Goal: Task Accomplishment & Management: Manage account settings

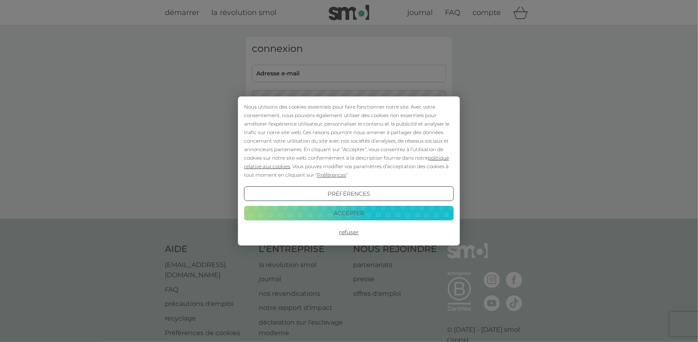
type input "helene.ropiquet@laposte.net"
click at [357, 213] on button "Accepter" at bounding box center [349, 213] width 210 height 15
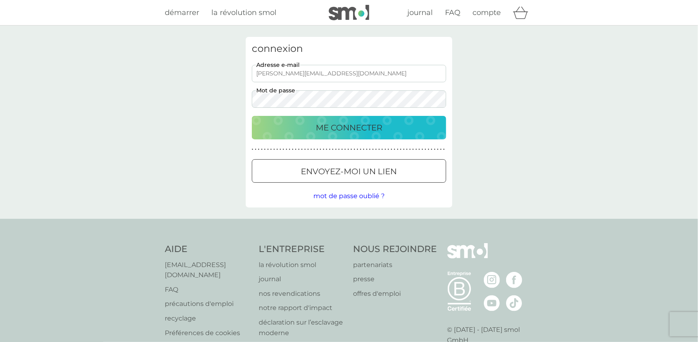
click at [345, 128] on p "ME CONNECTER" at bounding box center [349, 127] width 66 height 13
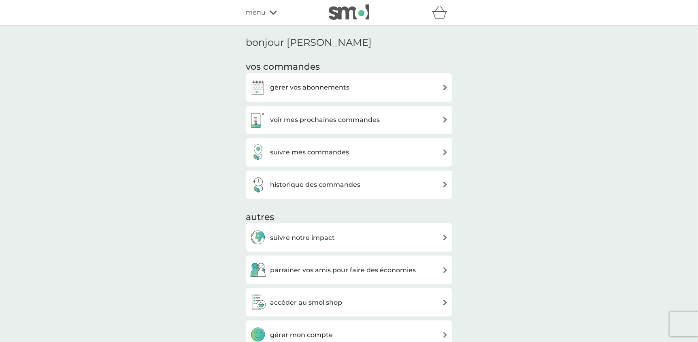
click at [567, 164] on div "bonjour [PERSON_NAME] commandes gérer vos abonnements voir mes prochaines comma…" at bounding box center [349, 300] width 698 height 549
click at [382, 92] on div "gérer vos abonnements" at bounding box center [349, 87] width 198 height 16
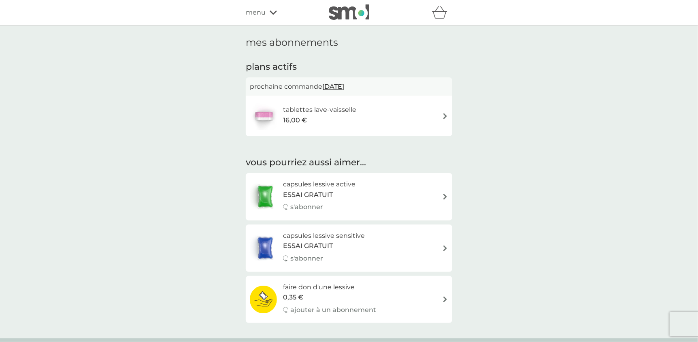
click at [443, 114] on img at bounding box center [445, 116] width 6 height 6
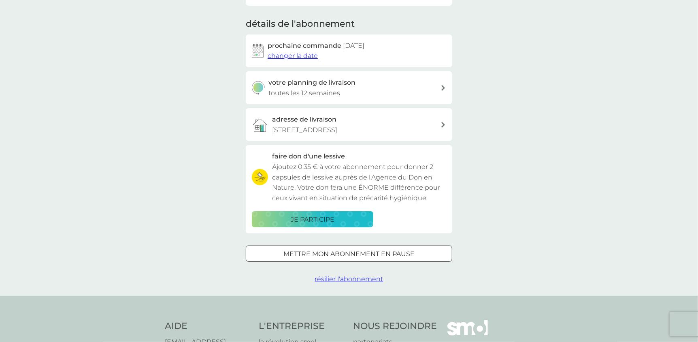
scroll to position [121, 0]
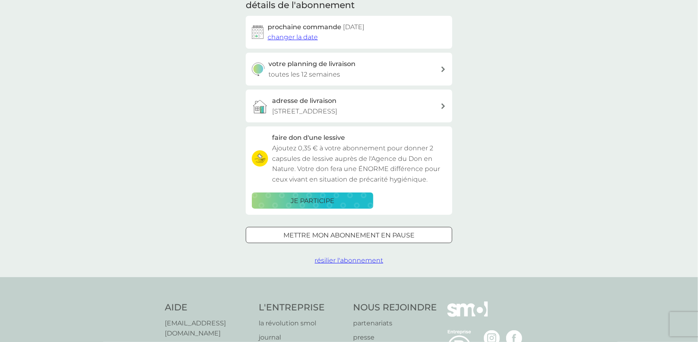
click at [405, 235] on p "mettre mon abonnement en pause" at bounding box center [349, 235] width 131 height 11
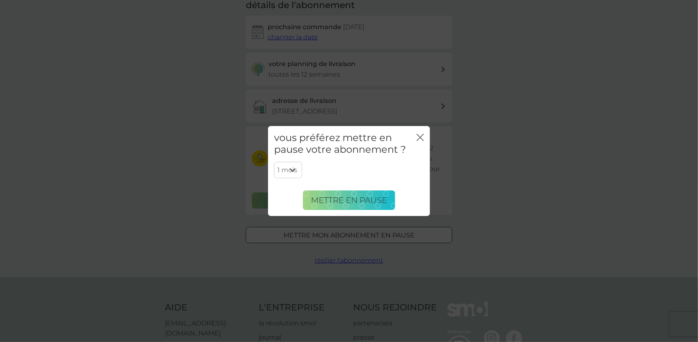
click at [421, 139] on icon "fermer" at bounding box center [420, 137] width 7 height 7
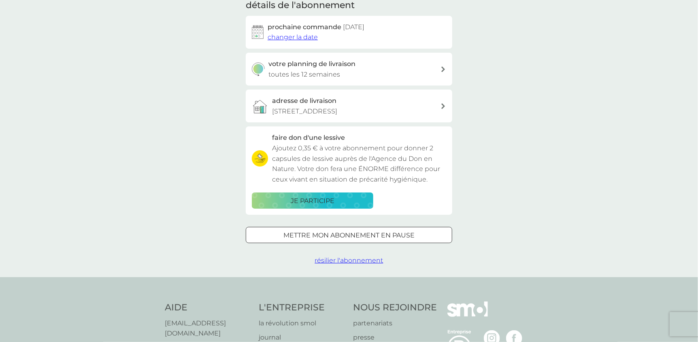
click at [354, 260] on span "résilier l'abonnement" at bounding box center [349, 260] width 68 height 8
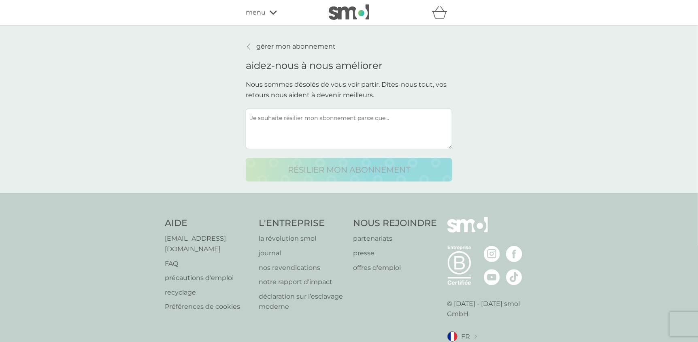
click at [365, 130] on textarea at bounding box center [349, 129] width 207 height 41
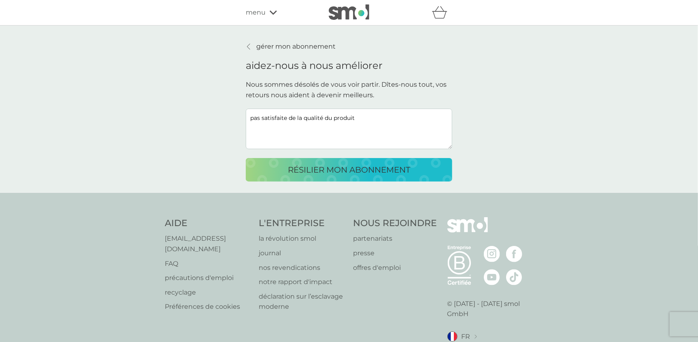
type textarea "pas satisfaite de la qualité du produit"
click at [350, 172] on p "résilier mon abonnement" at bounding box center [349, 169] width 122 height 13
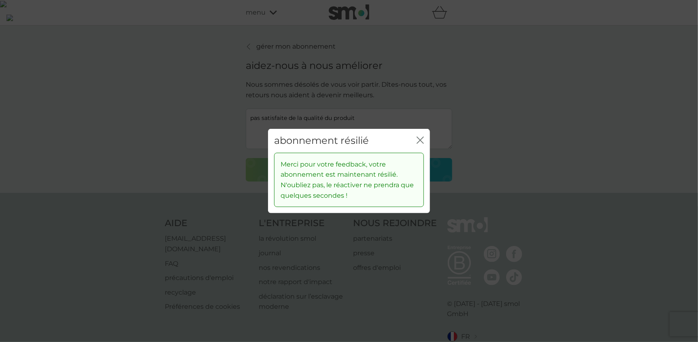
click at [422, 137] on icon "fermer" at bounding box center [420, 140] width 7 height 7
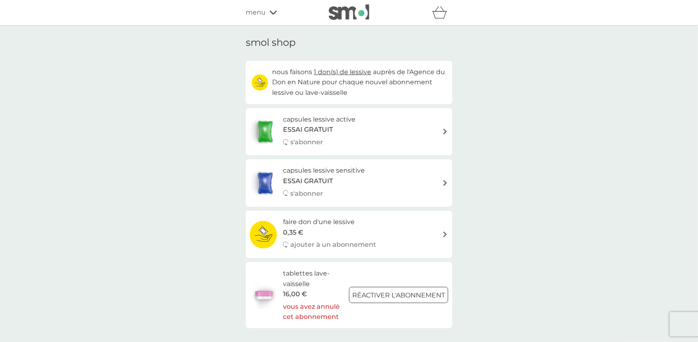
click at [245, 11] on div "parrainer vos amis pour faire des économies smol impact smol shop mes abonnemen…" at bounding box center [349, 13] width 698 height 26
click at [266, 15] on div "menu" at bounding box center [280, 12] width 69 height 11
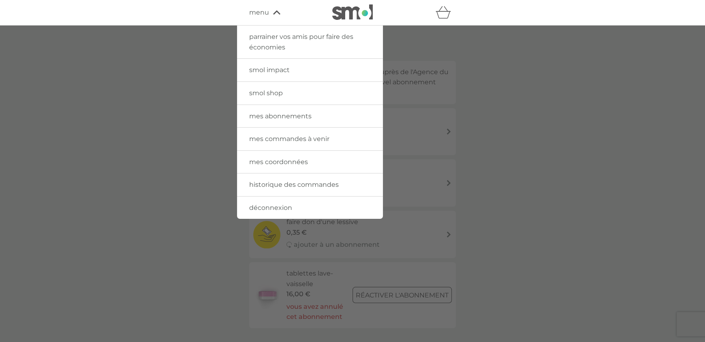
click at [296, 117] on span "mes abonnements" at bounding box center [280, 116] width 62 height 8
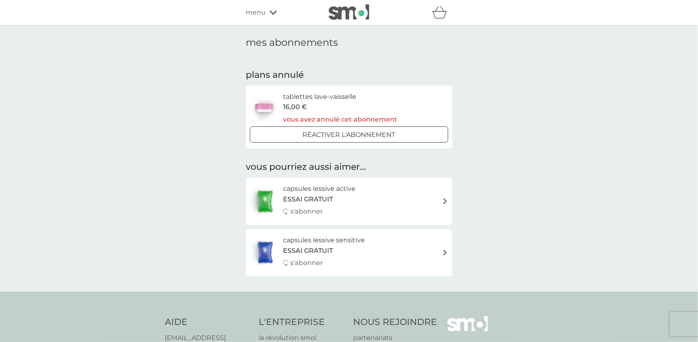
click at [267, 9] on div "menu" at bounding box center [280, 12] width 69 height 11
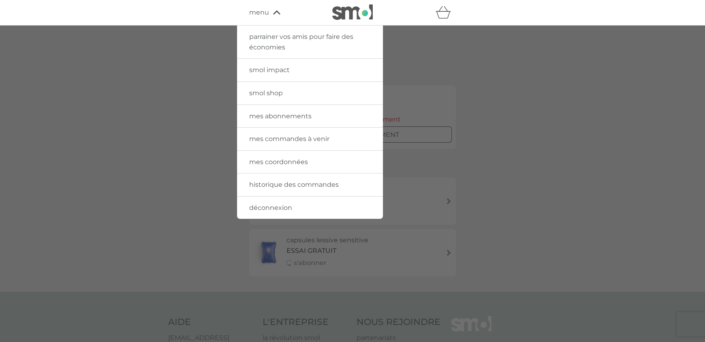
click at [289, 139] on span "mes commandes à venir" at bounding box center [289, 139] width 80 height 8
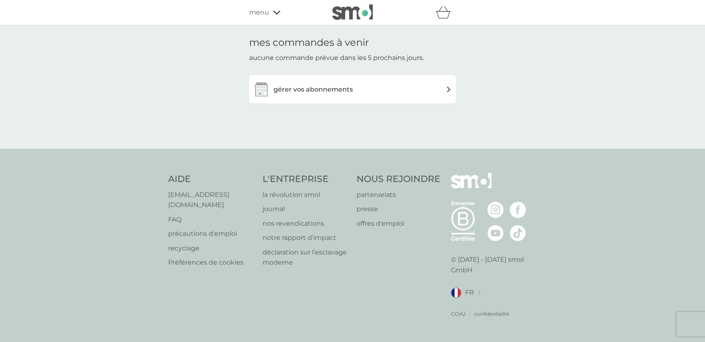
click at [326, 94] on h3 "gérer vos abonnements" at bounding box center [312, 89] width 79 height 11
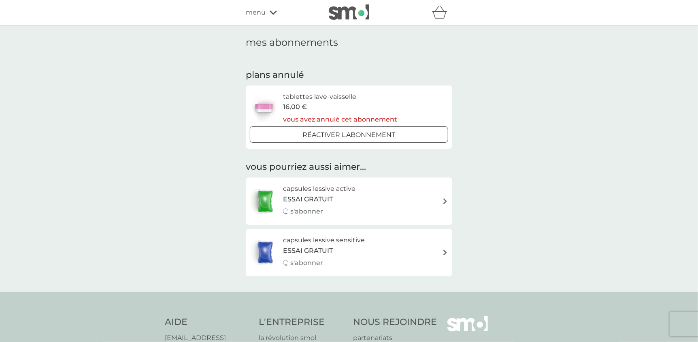
click at [584, 211] on div "mes abonnements plans annulé tablettes lave-vaisselle 16,00 € vous avez annulé …" at bounding box center [349, 159] width 698 height 266
click at [267, 16] on div "menu" at bounding box center [280, 12] width 69 height 11
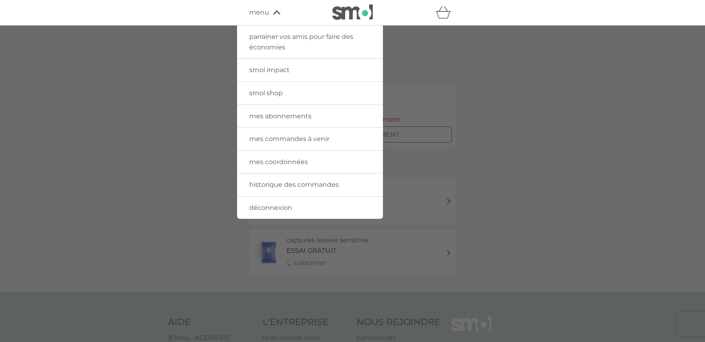
click at [301, 188] on span "historique des commandes" at bounding box center [294, 185] width 90 height 8
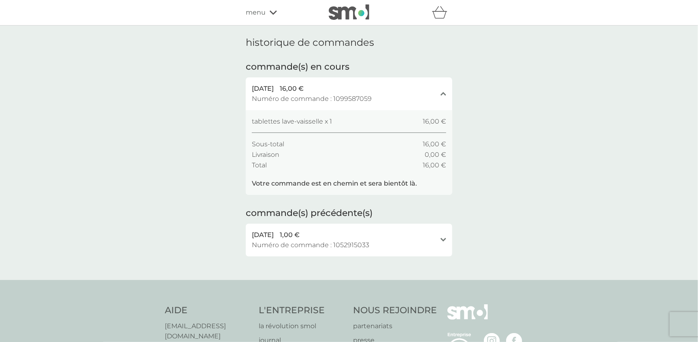
click at [441, 96] on icon "fermer" at bounding box center [444, 94] width 6 height 4
